Goal: Browse casually: Explore the website without a specific task or goal

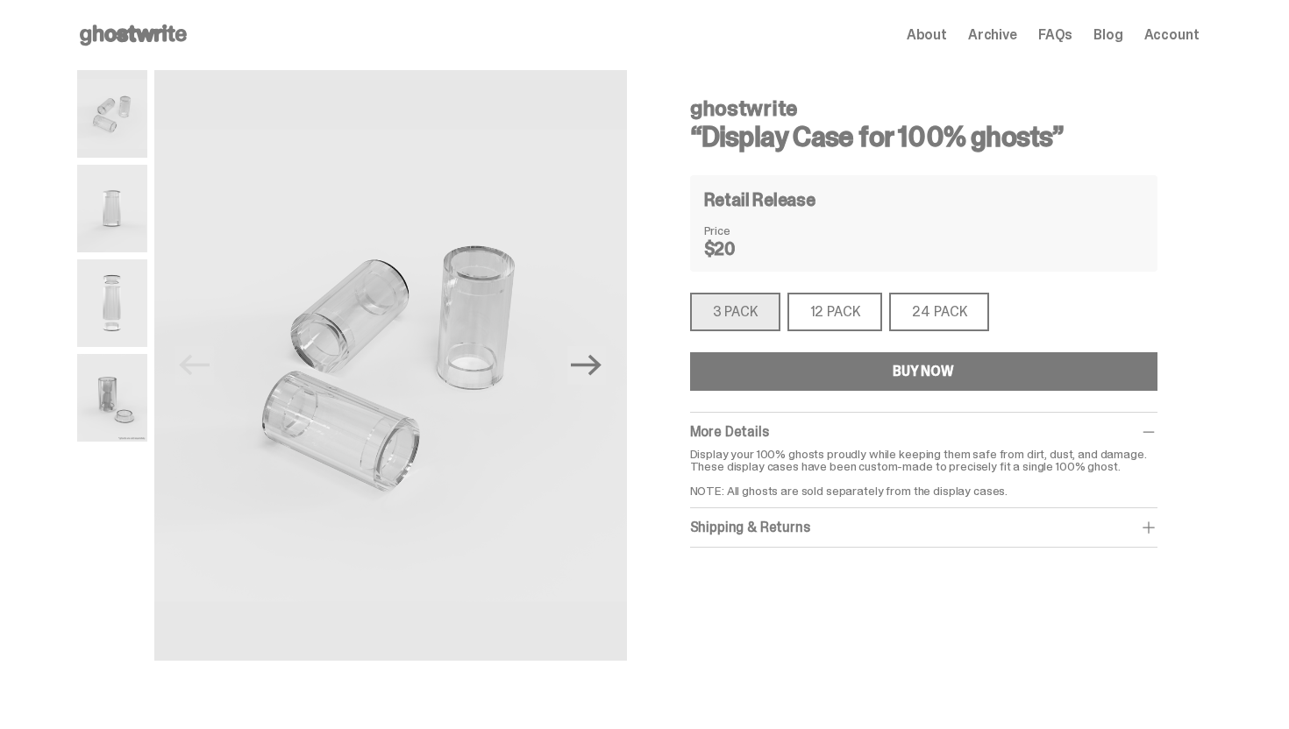
click at [106, 42] on icon at bounding box center [133, 35] width 112 height 28
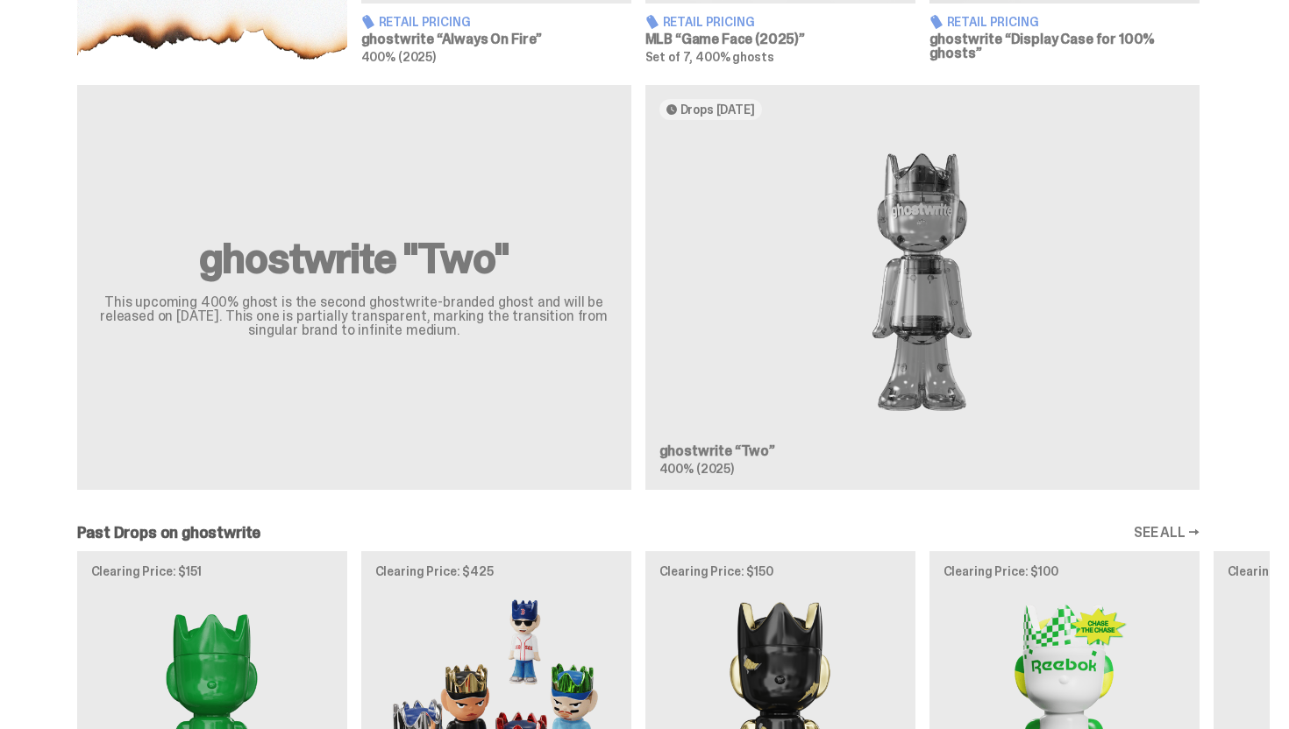
scroll to position [986, 0]
click at [917, 335] on div "ghostwrite "Two" This upcoming 400% ghost is the second ghostwrite-branded ghos…" at bounding box center [638, 295] width 1263 height 419
click at [917, 332] on div "ghostwrite "Two" This upcoming 400% ghost is the second ghostwrite-branded ghos…" at bounding box center [638, 295] width 1263 height 419
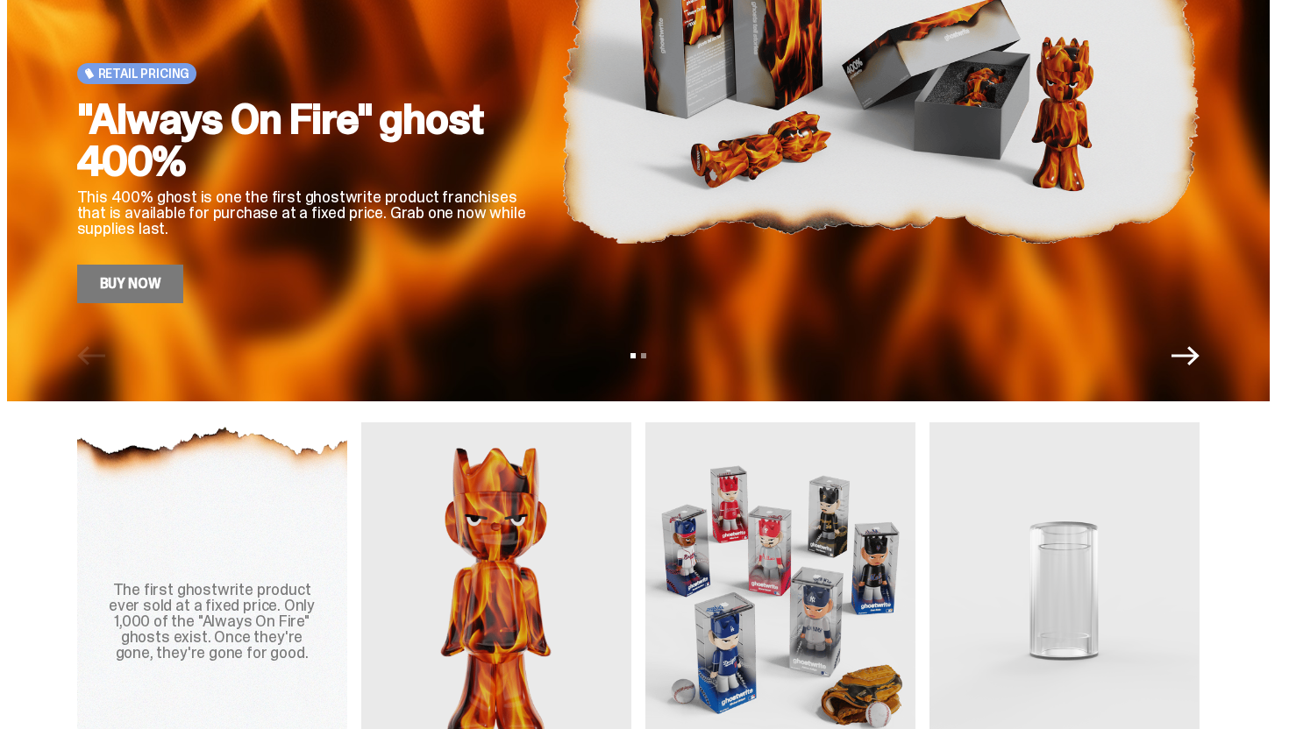
scroll to position [579, 0]
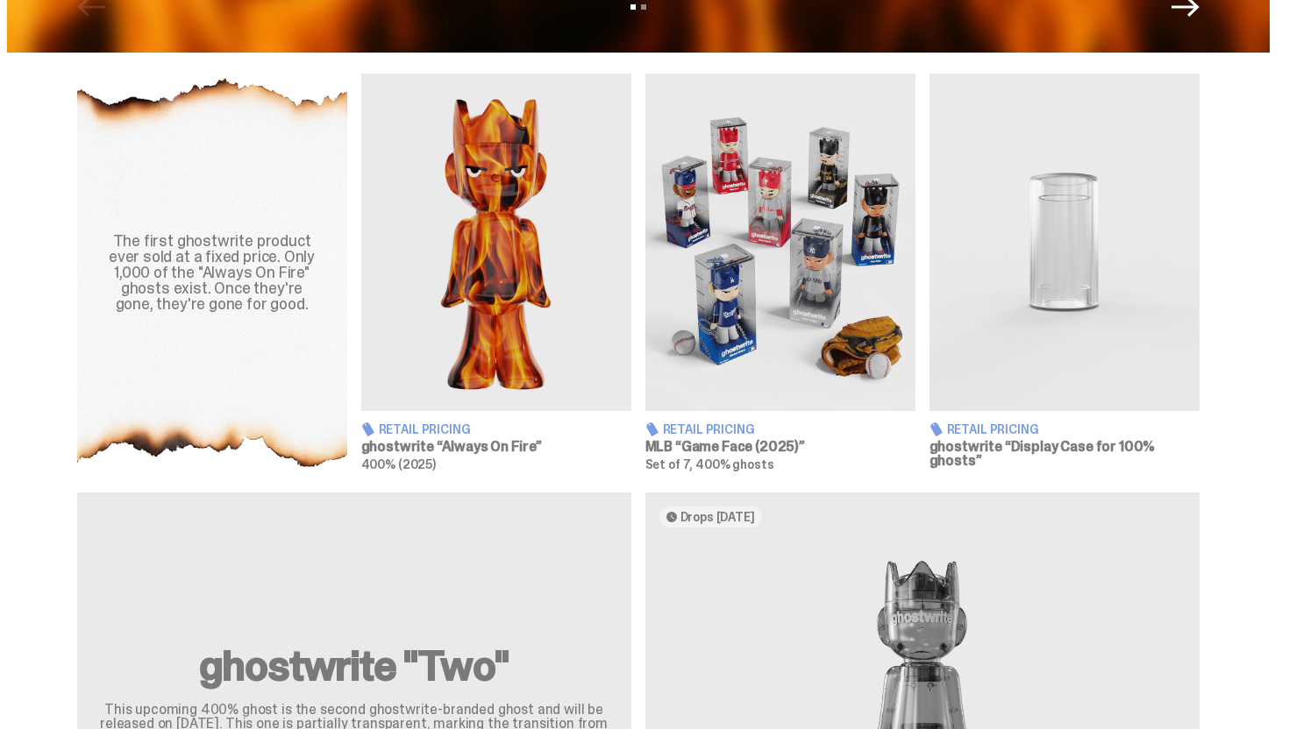
click at [986, 283] on img at bounding box center [1064, 243] width 270 height 338
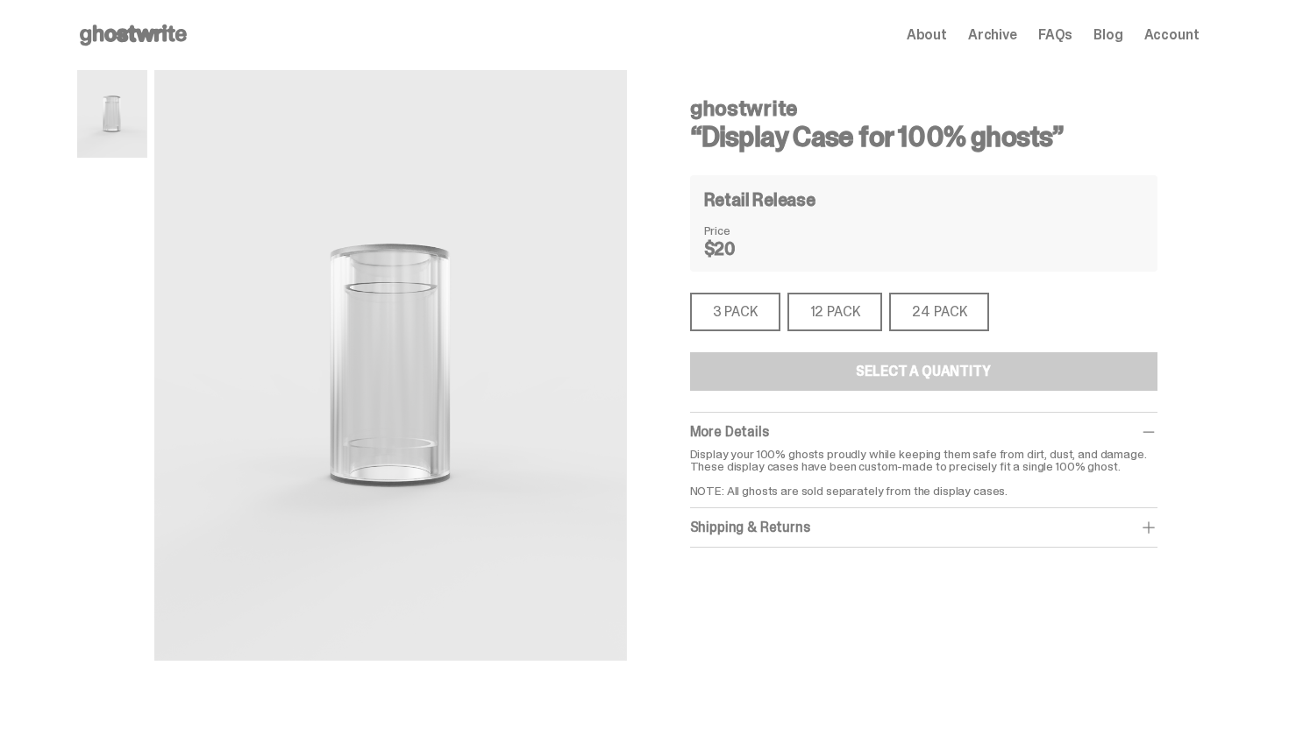
click at [175, 43] on icon at bounding box center [133, 35] width 112 height 28
